Goal: Task Accomplishment & Management: Manage account settings

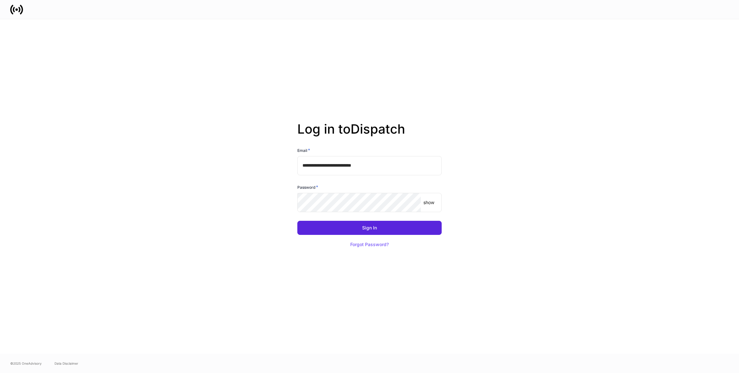
click at [341, 190] on div "Password *" at bounding box center [369, 188] width 144 height 9
click at [430, 223] on button "Sign In" at bounding box center [369, 228] width 144 height 14
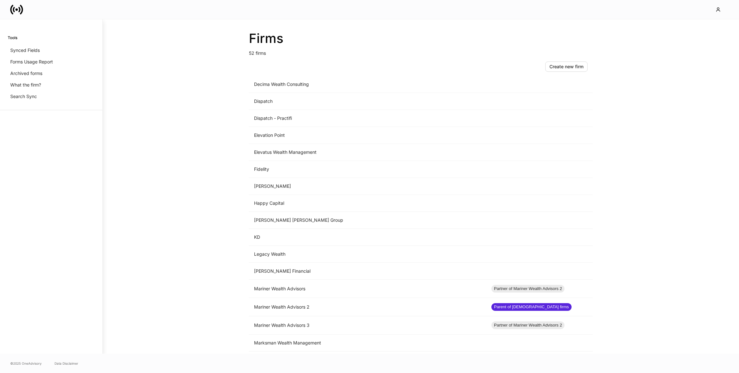
scroll to position [356, 0]
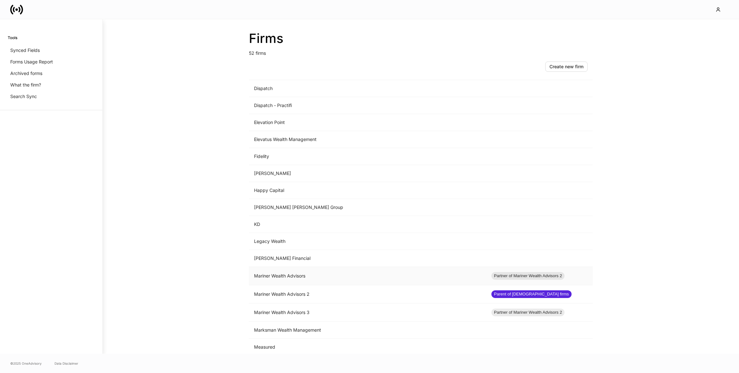
click at [290, 269] on td "Mariner Wealth Advisors" at bounding box center [367, 276] width 237 height 18
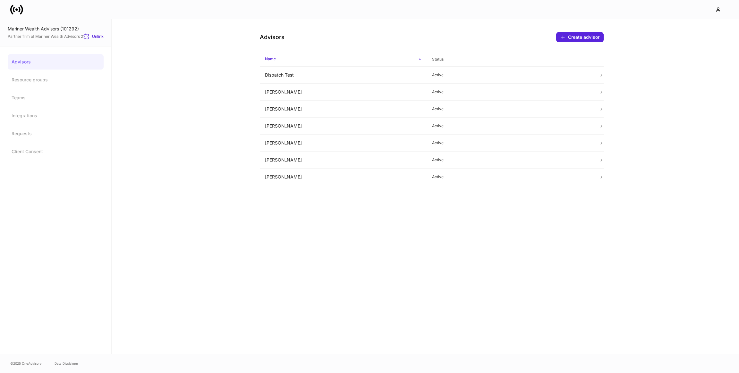
click at [14, 13] on icon at bounding box center [16, 9] width 13 height 13
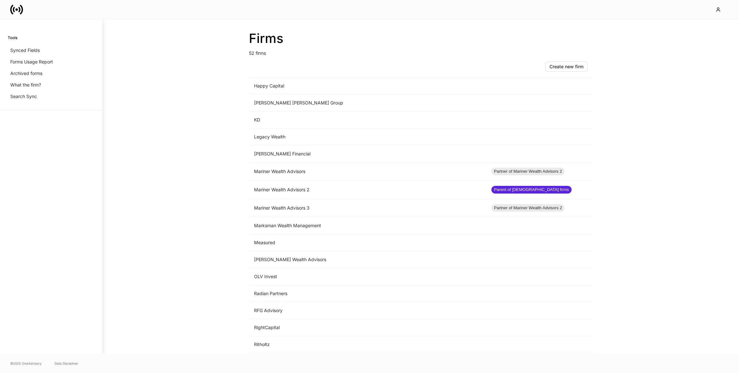
scroll to position [462, 0]
click at [278, 187] on td "Mariner Wealth Advisors 2" at bounding box center [367, 188] width 237 height 18
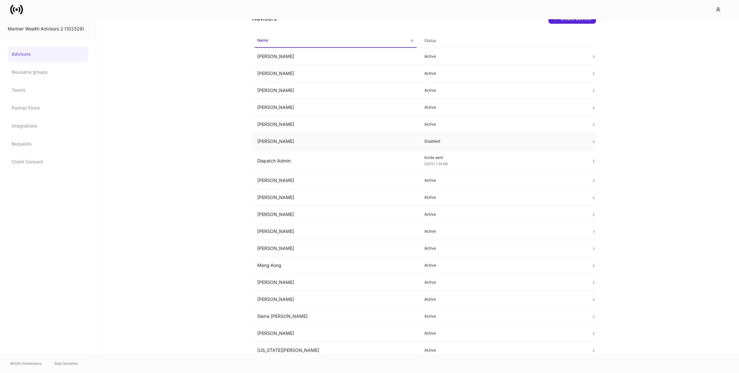
scroll to position [20, 0]
click at [322, 297] on td "Peter Chak" at bounding box center [335, 298] width 167 height 17
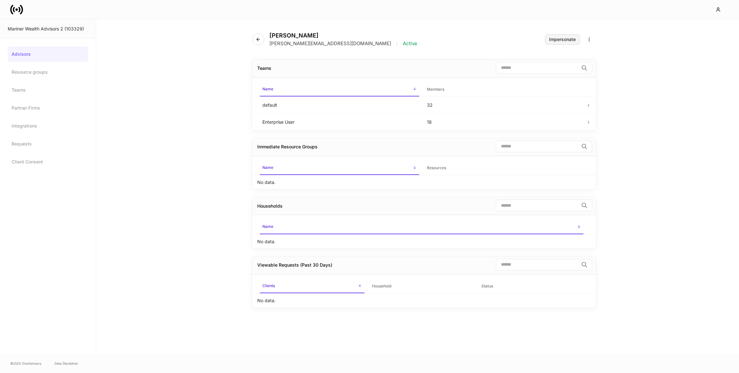
click at [555, 40] on div "Impersonate" at bounding box center [562, 39] width 27 height 4
